Goal: Transaction & Acquisition: Book appointment/travel/reservation

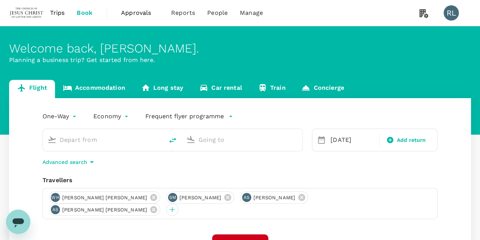
type input "Bintulu (BTU)"
type input "Singapore Changi (SIN)"
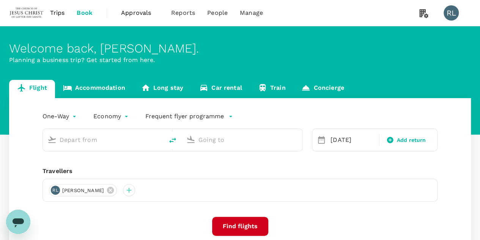
type input "Bintulu (BTU)"
type input "Singapore Changi (SIN)"
